Goal: Transaction & Acquisition: Purchase product/service

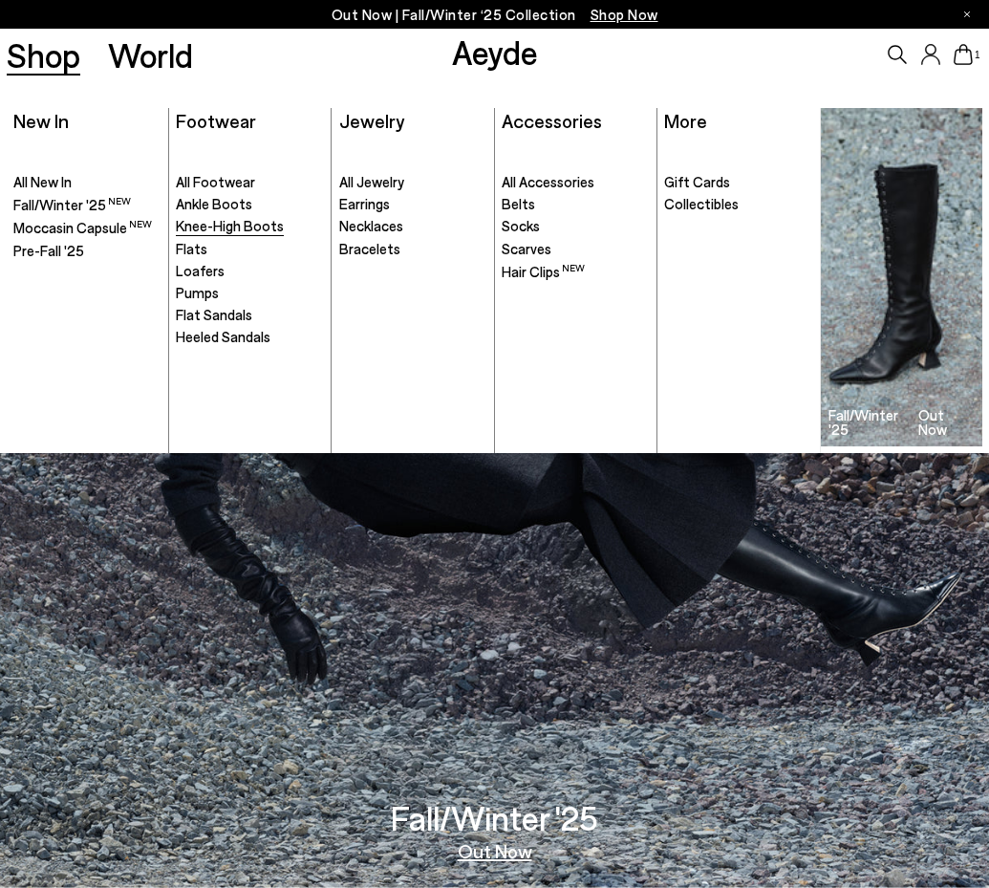
click at [208, 220] on span "Knee-High Boots" at bounding box center [230, 225] width 108 height 17
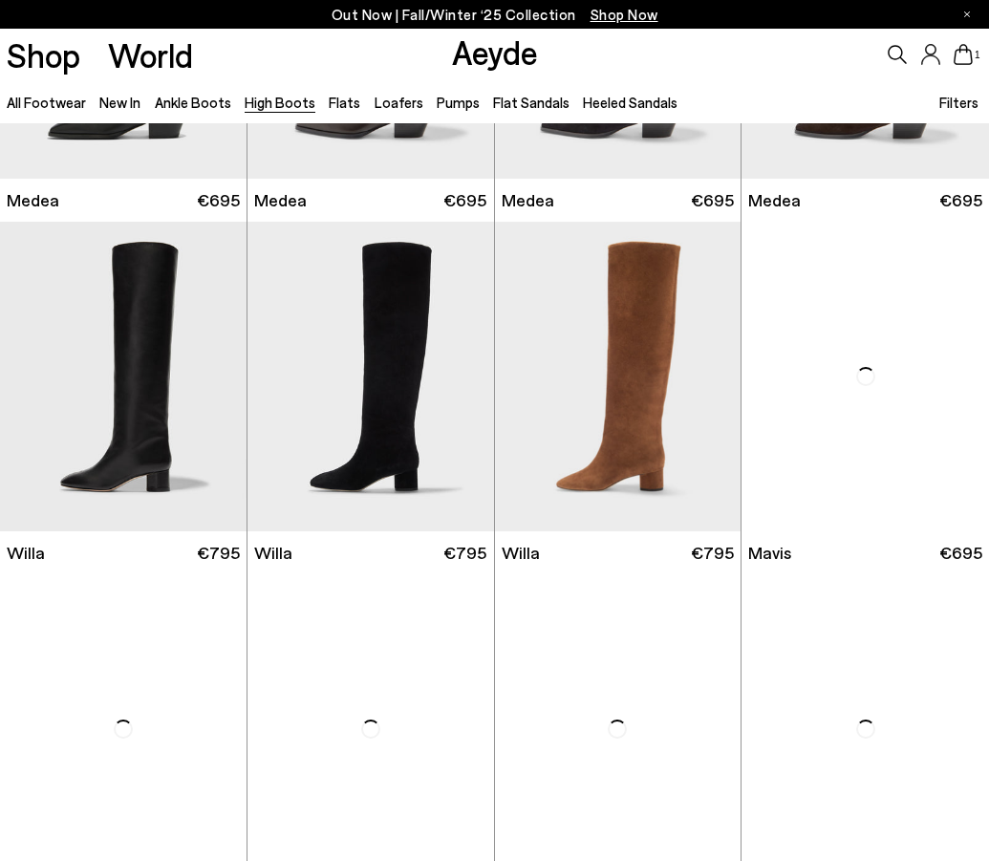
scroll to position [34, 0]
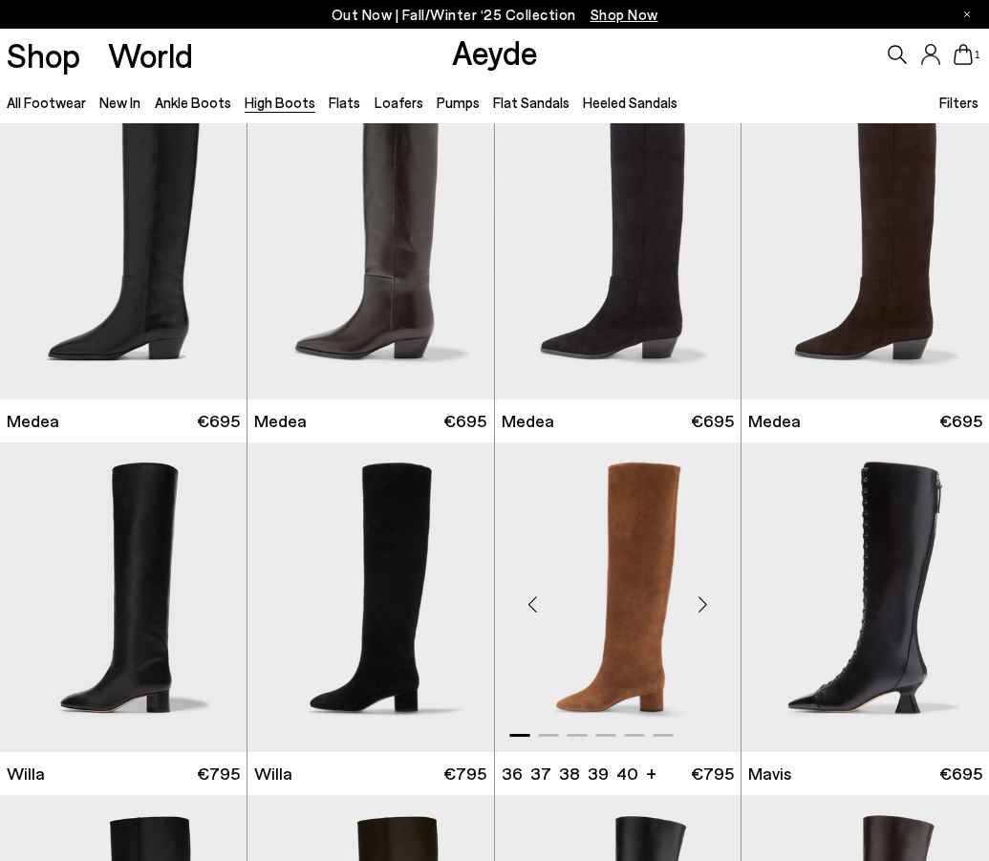
click at [703, 597] on div "Next slide" at bounding box center [702, 604] width 57 height 57
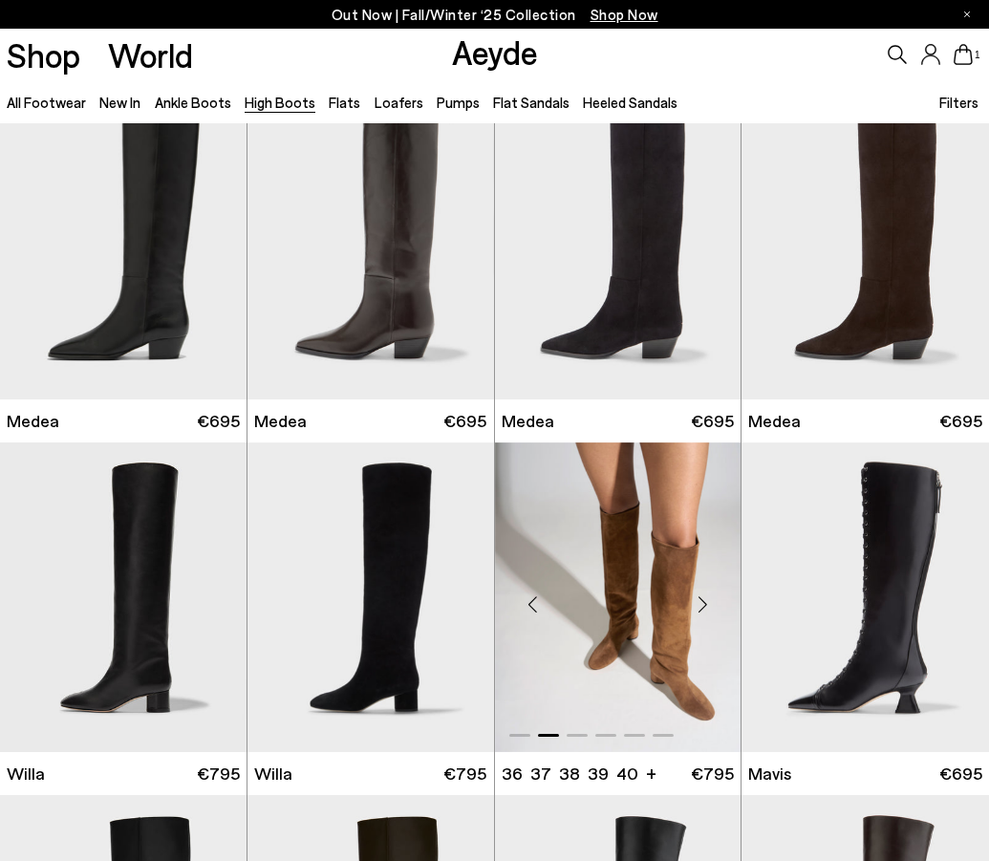
click at [703, 597] on div "Next slide" at bounding box center [702, 604] width 57 height 57
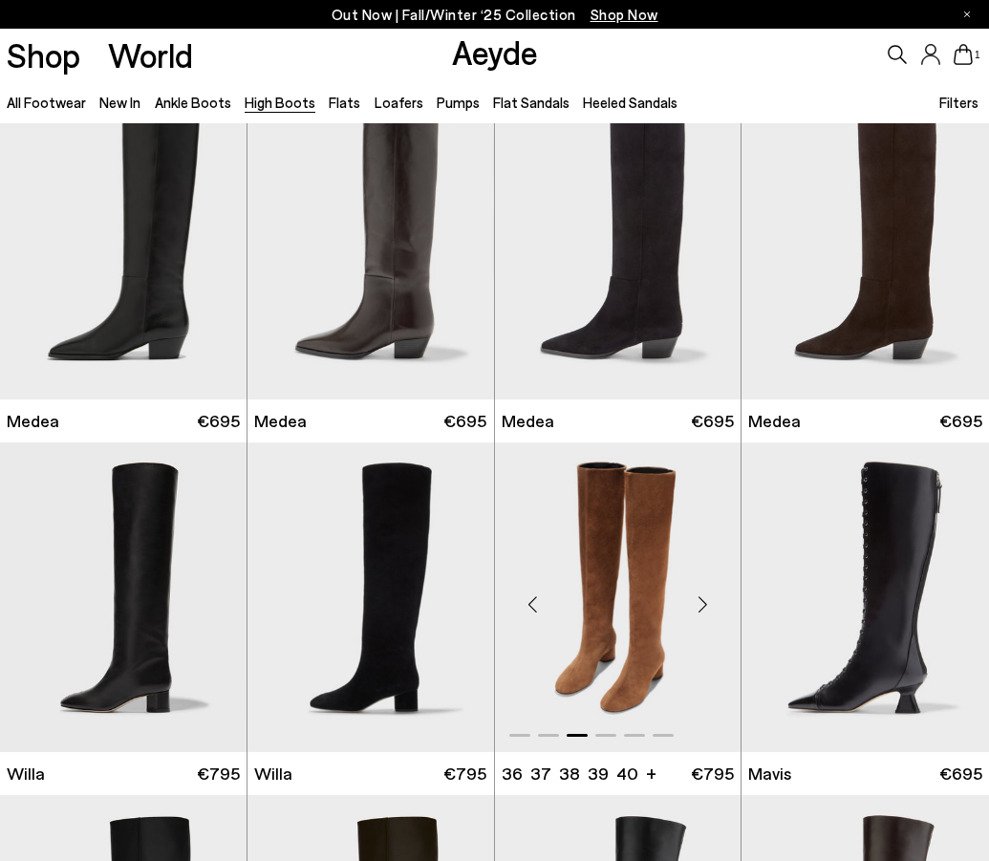
click at [703, 597] on div "Next slide" at bounding box center [702, 604] width 57 height 57
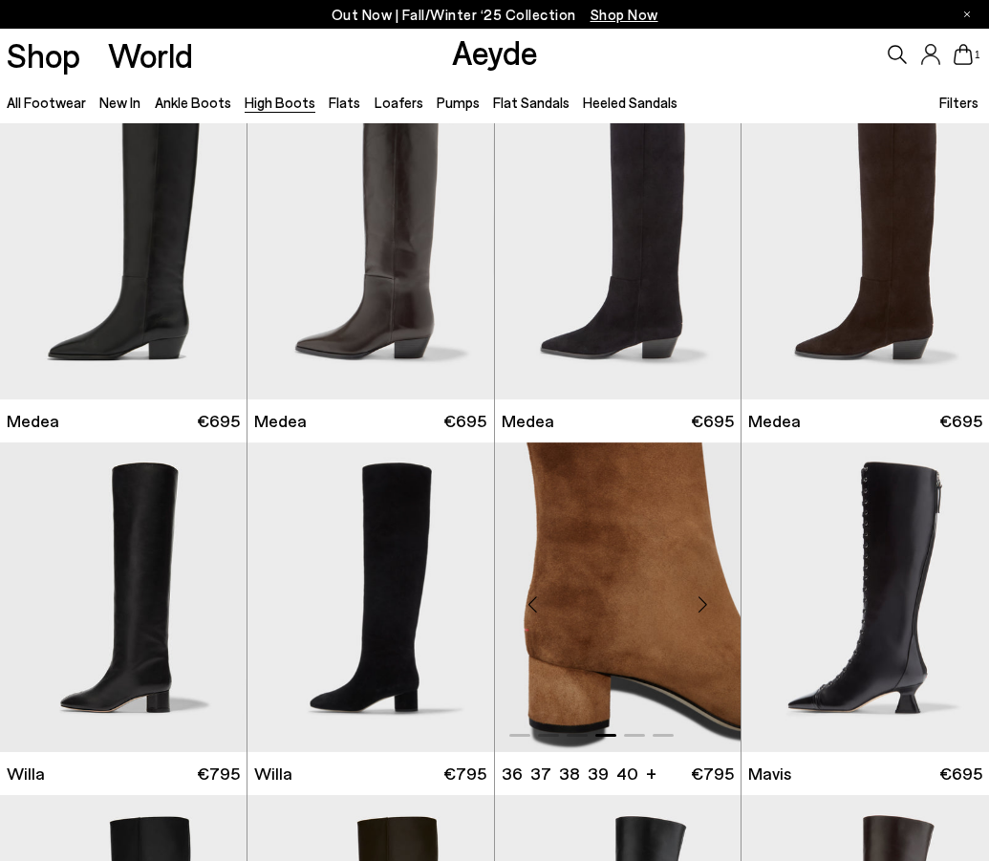
click at [703, 597] on div "Next slide" at bounding box center [702, 604] width 57 height 57
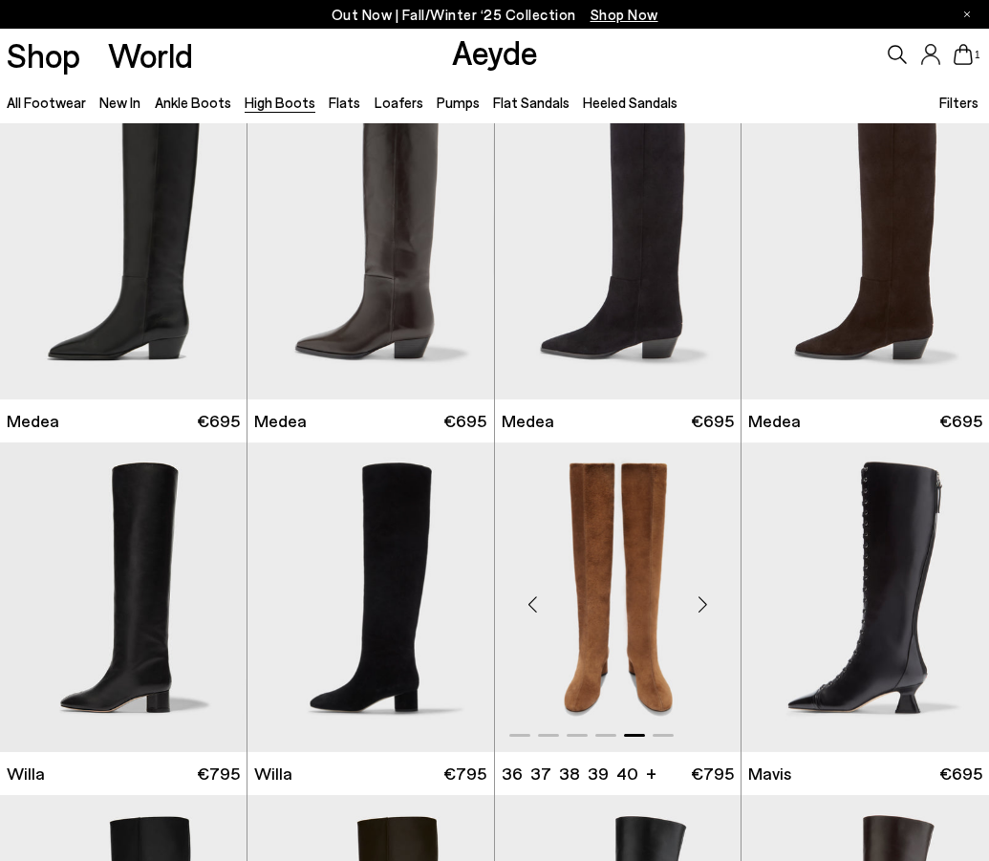
click at [645, 594] on img "5 / 6" at bounding box center [618, 597] width 246 height 310
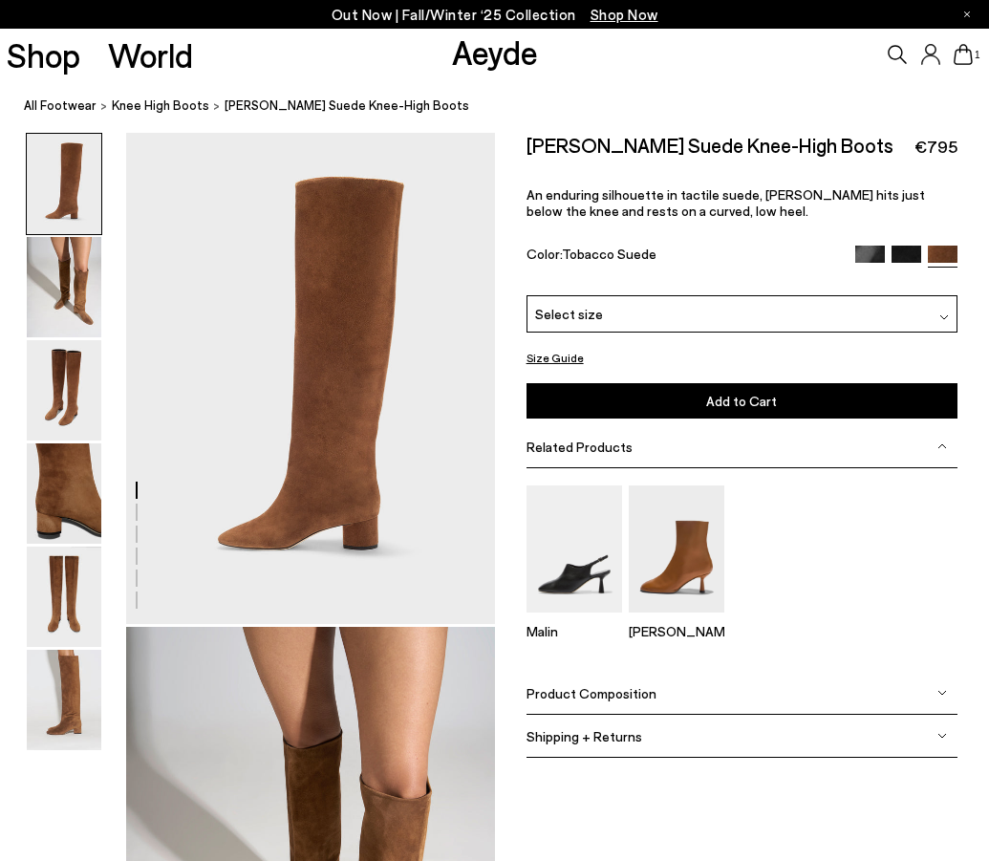
scroll to position [8, 0]
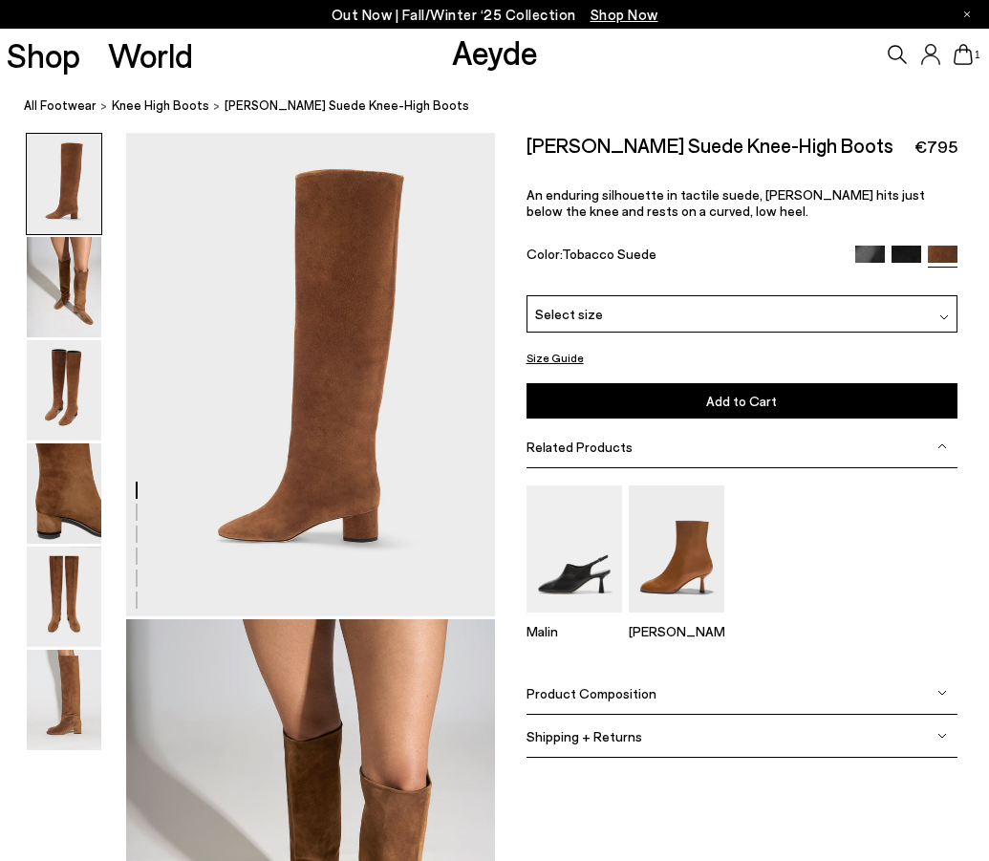
click at [644, 318] on div "Select size" at bounding box center [741, 313] width 431 height 37
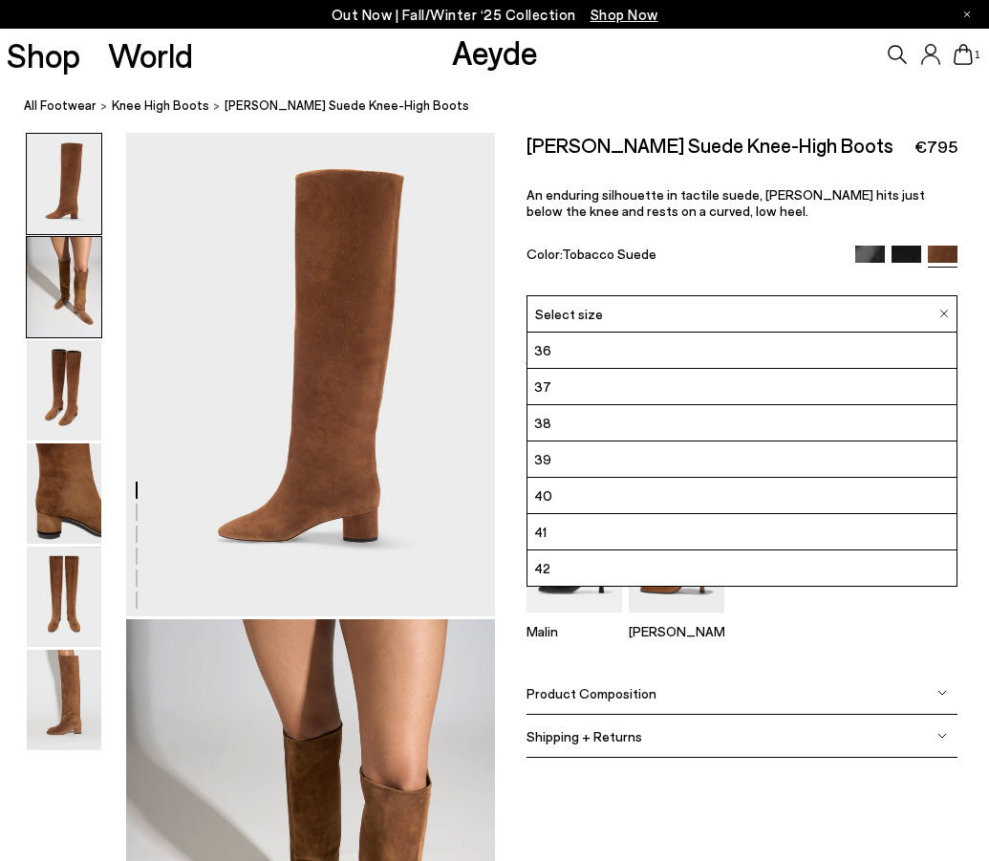
click at [54, 270] on img at bounding box center [64, 287] width 75 height 100
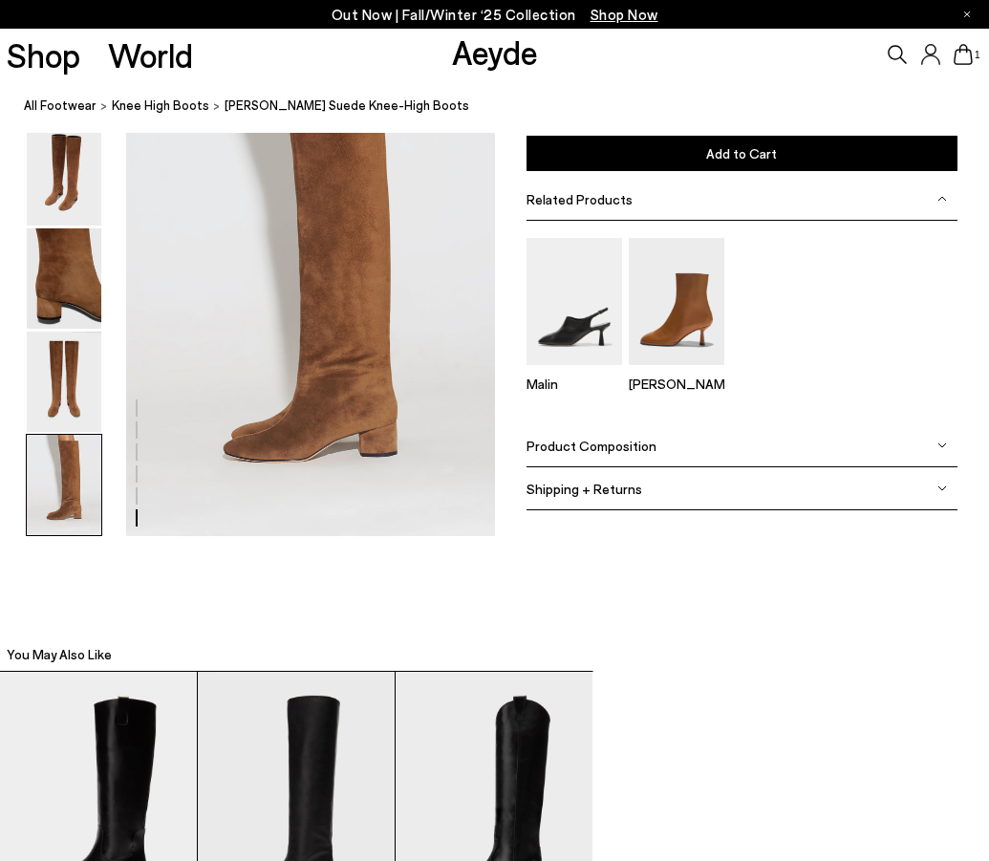
scroll to position [2567, 0]
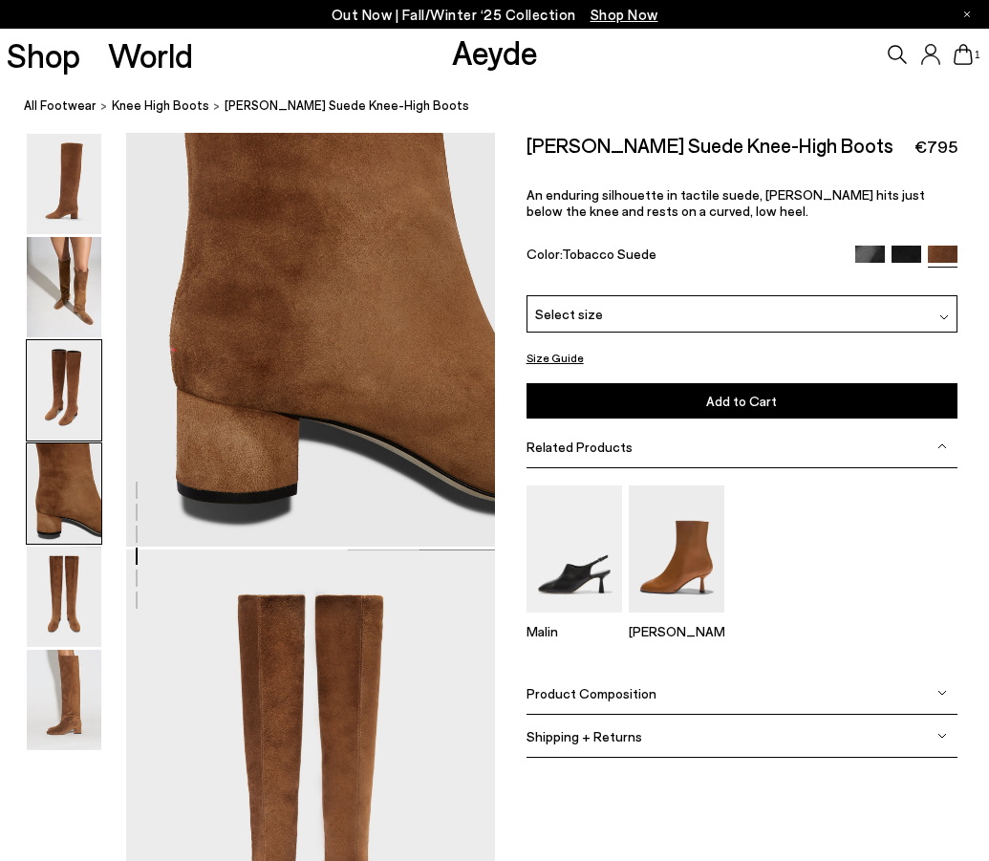
click at [80, 385] on img at bounding box center [64, 390] width 75 height 100
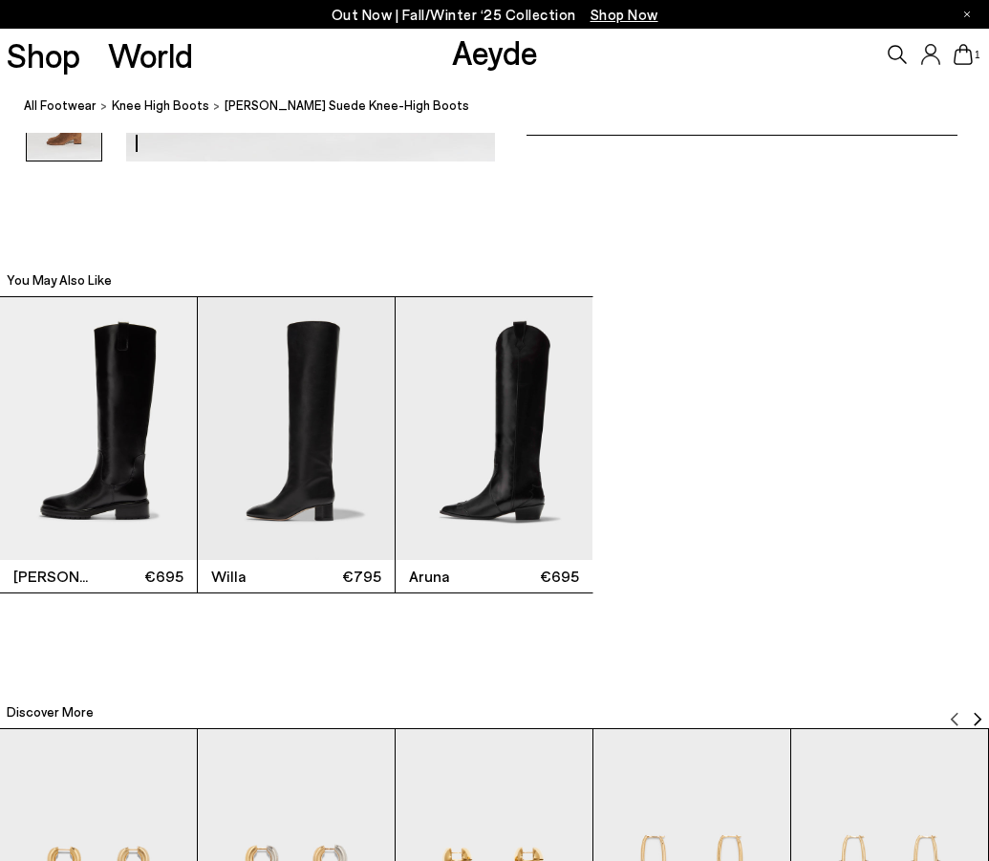
scroll to position [2233, 0]
